Goal: Find specific page/section: Find specific page/section

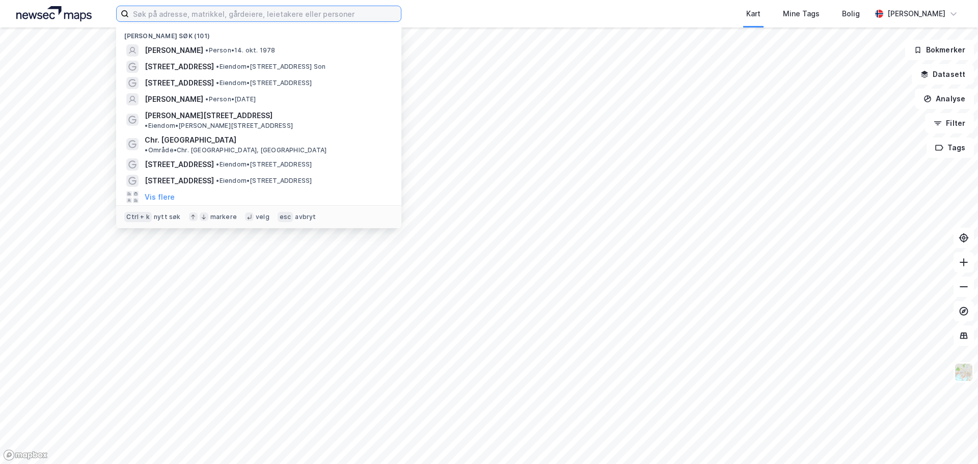
click at [156, 16] on input at bounding box center [265, 13] width 272 height 15
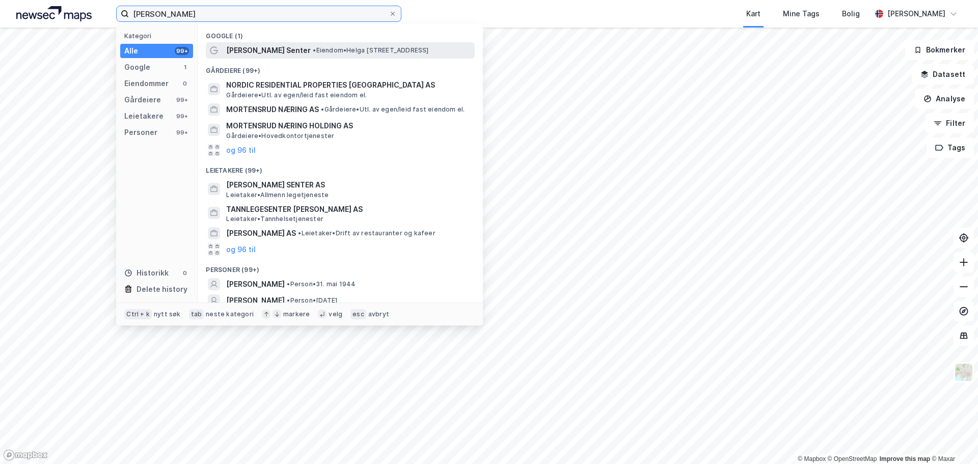
type input "[PERSON_NAME]"
click at [380, 52] on span "• Eiendom • [PERSON_NAME][STREET_ADDRESS]" at bounding box center [371, 50] width 116 height 8
